Goal: Task Accomplishment & Management: Use online tool/utility

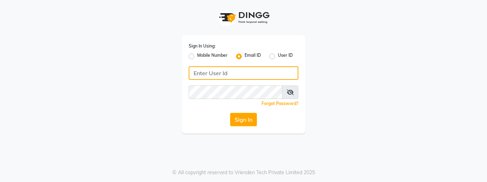
type input "[EMAIL_ADDRESS][DOMAIN_NAME]"
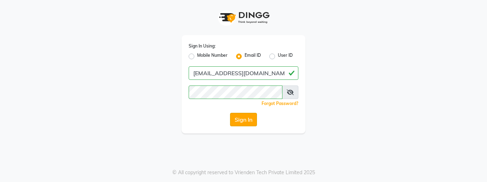
click at [247, 120] on button "Sign In" at bounding box center [243, 119] width 27 height 13
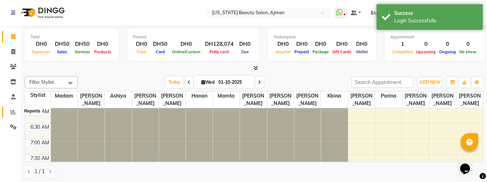
click at [11, 113] on icon at bounding box center [13, 111] width 5 height 5
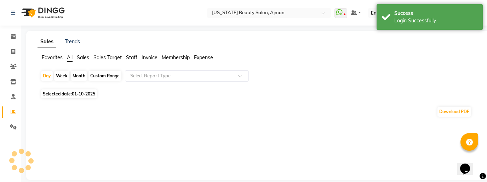
click at [79, 75] on div "Month" at bounding box center [79, 76] width 16 height 10
select select "10"
select select "2025"
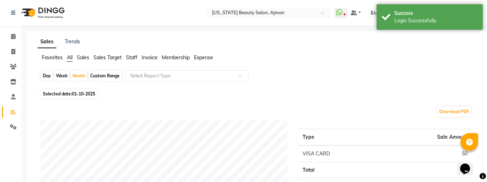
click at [70, 91] on span "Selected date: [DATE]" at bounding box center [69, 93] width 56 height 9
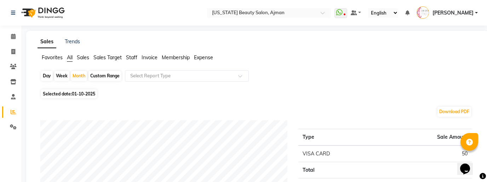
select select "10"
select select "2025"
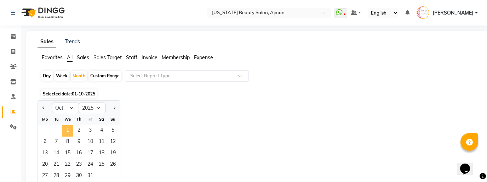
click at [68, 126] on span "1" at bounding box center [67, 130] width 11 height 11
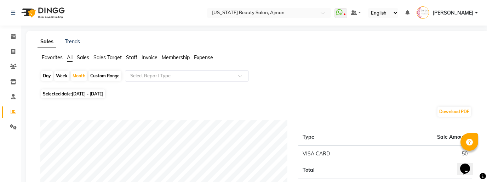
click at [206, 111] on div "Download PDF" at bounding box center [256, 111] width 432 height 11
click at [101, 95] on span "[DATE] - [DATE]" at bounding box center [88, 93] width 32 height 5
select select "10"
select select "2025"
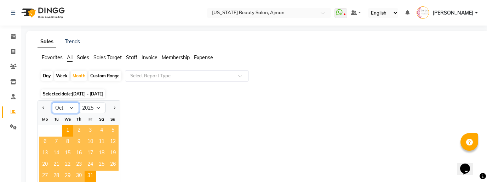
select select "9"
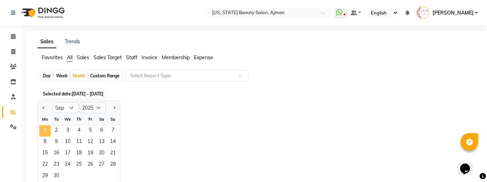
click at [46, 127] on span "1" at bounding box center [44, 130] width 11 height 11
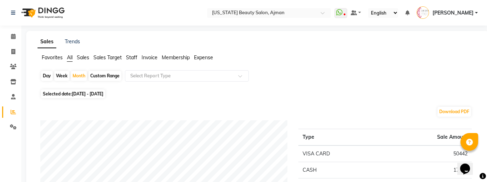
click at [188, 108] on div "Download PDF" at bounding box center [256, 111] width 432 height 11
click at [474, 12] on span "[PERSON_NAME]" at bounding box center [453, 12] width 41 height 7
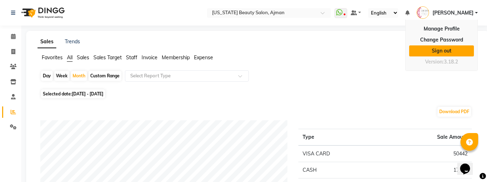
click at [440, 51] on link "Sign out" at bounding box center [442, 50] width 65 height 11
